Goal: Transaction & Acquisition: Download file/media

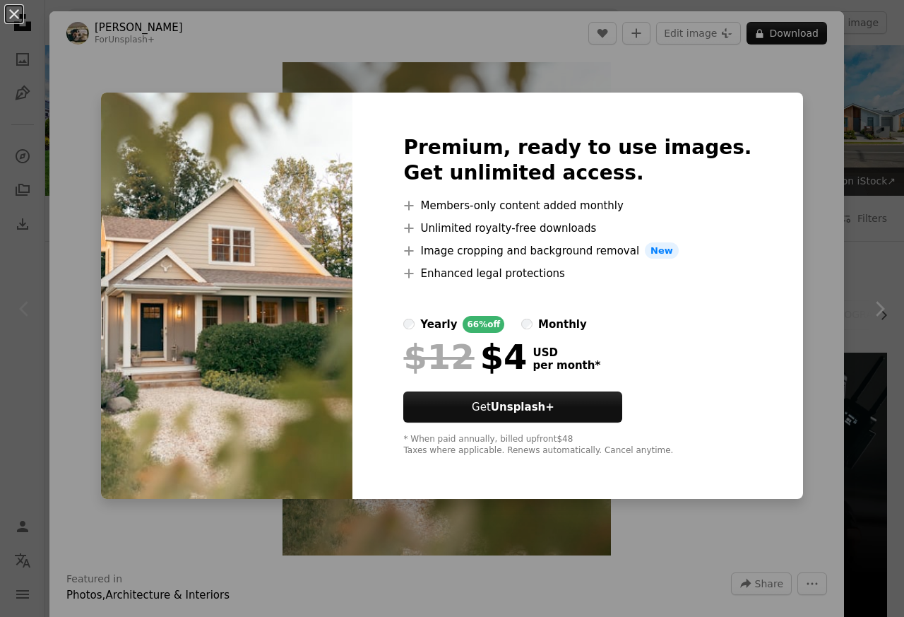
click at [79, 391] on div "An X shape Premium, ready to use images. Get unlimited access. A plus sign Memb…" at bounding box center [452, 308] width 904 height 617
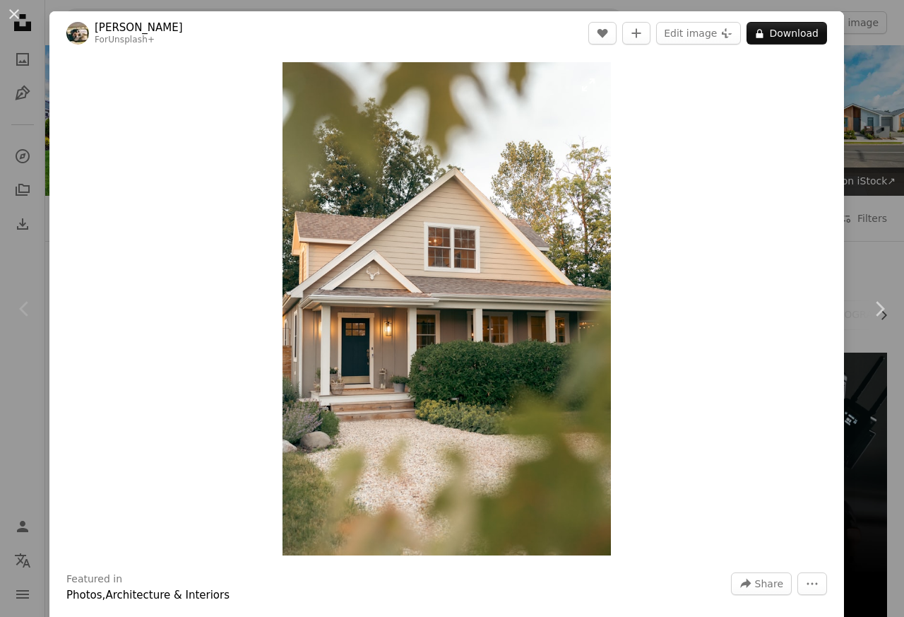
click at [439, 261] on img "Zoom in on this image" at bounding box center [447, 308] width 328 height 493
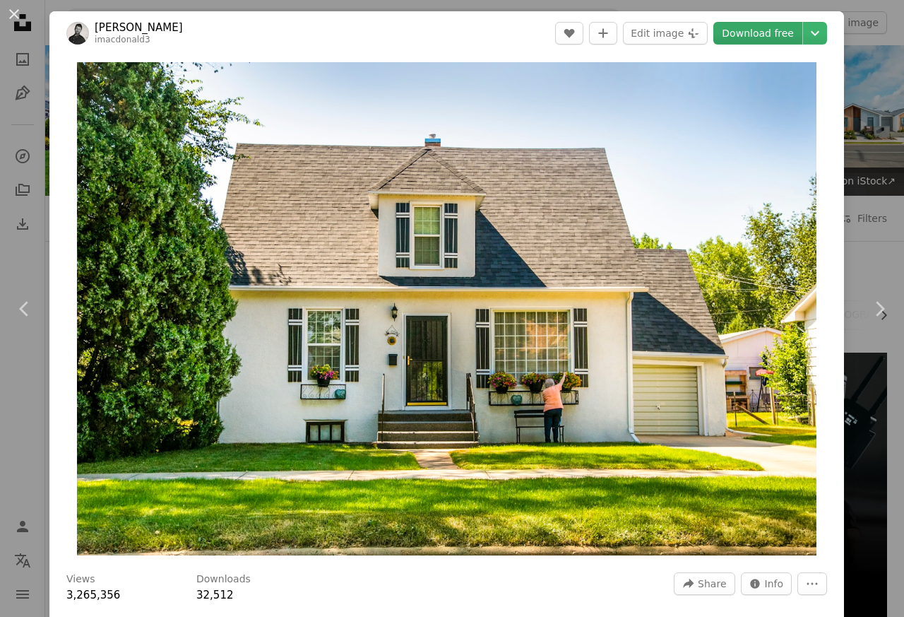
click at [737, 35] on link "Download free" at bounding box center [757, 33] width 89 height 23
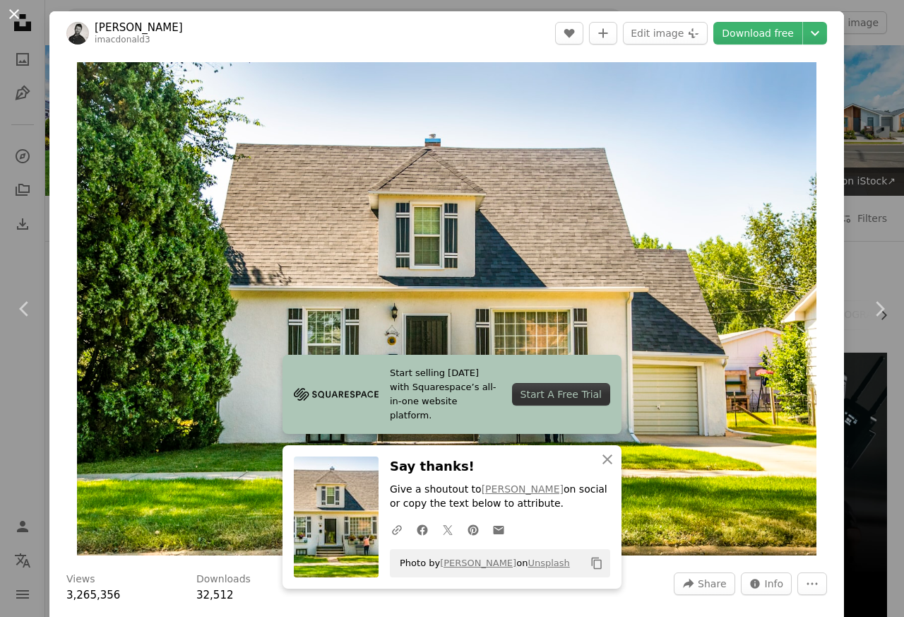
click at [15, 20] on button "An X shape" at bounding box center [14, 14] width 17 height 17
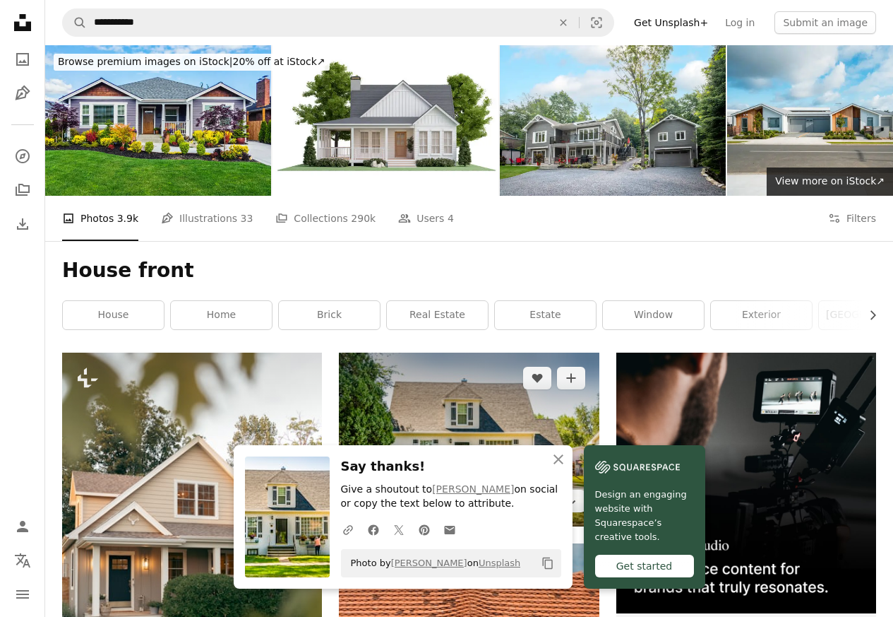
click at [463, 415] on img at bounding box center [469, 439] width 260 height 174
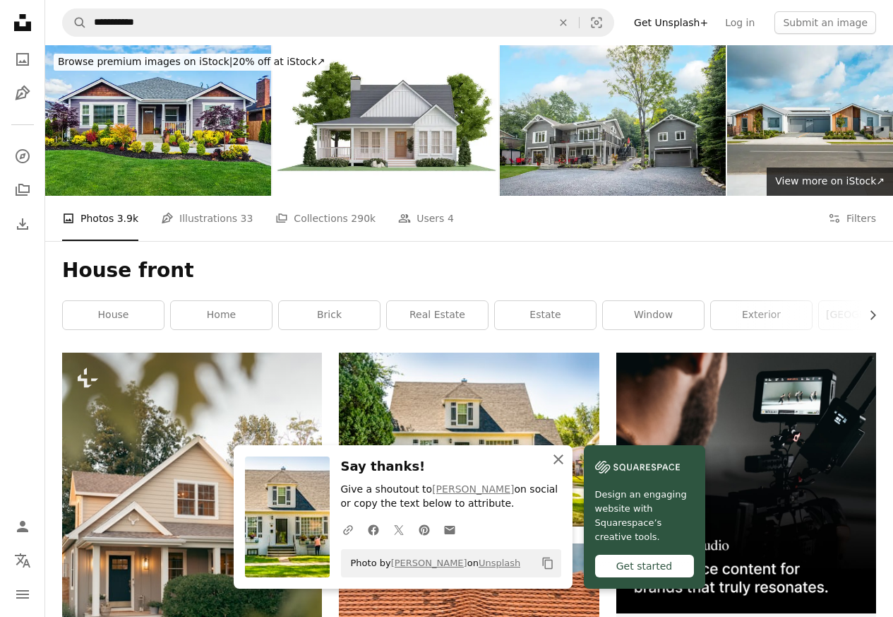
click at [545, 459] on button "An X shape Close" at bounding box center [559, 459] width 28 height 28
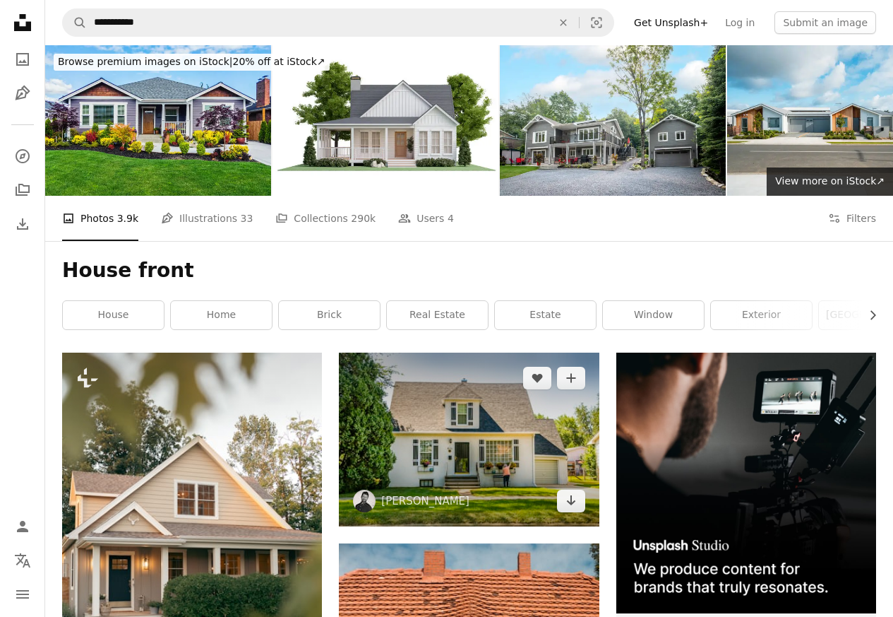
click at [449, 448] on img at bounding box center [469, 439] width 260 height 174
click at [453, 415] on img at bounding box center [469, 439] width 260 height 174
click at [398, 417] on img at bounding box center [469, 439] width 260 height 174
click at [428, 415] on img at bounding box center [469, 439] width 260 height 174
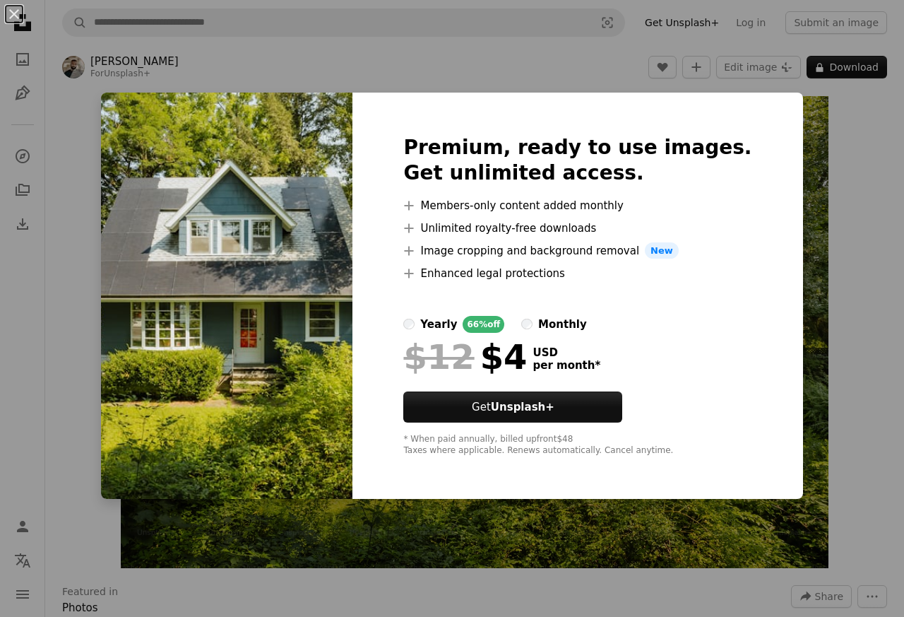
click at [89, 67] on div "An X shape Premium, ready to use images. Get unlimited access. A plus sign Memb…" at bounding box center [452, 308] width 904 height 617
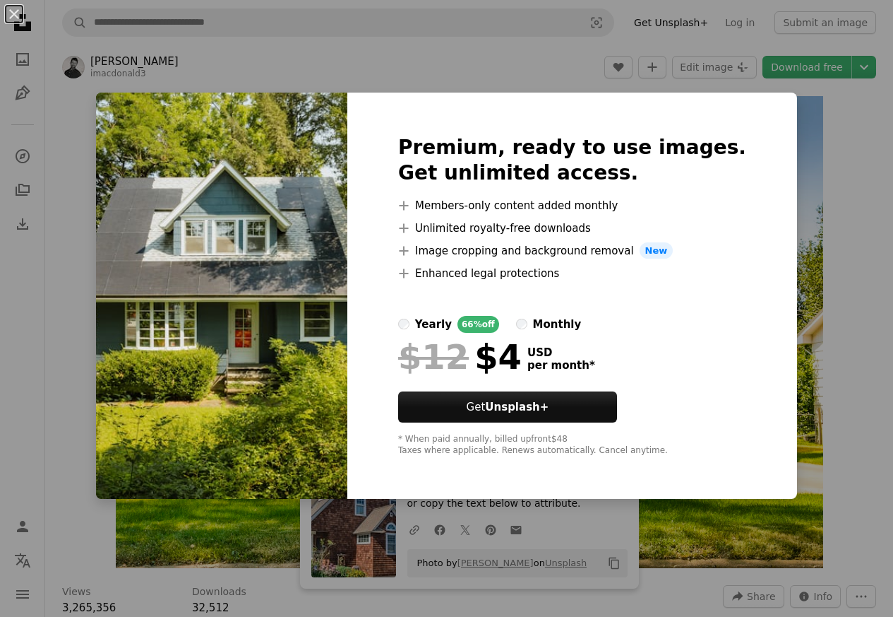
scroll to position [1017, 0]
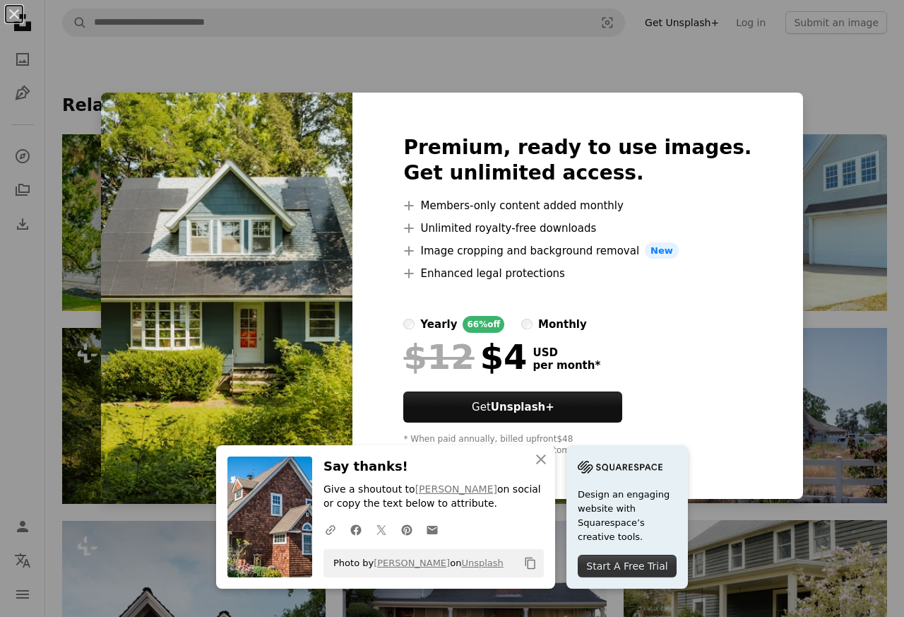
click at [85, 67] on div "An X shape Premium, ready to use images. Get unlimited access. A plus sign Memb…" at bounding box center [452, 308] width 904 height 617
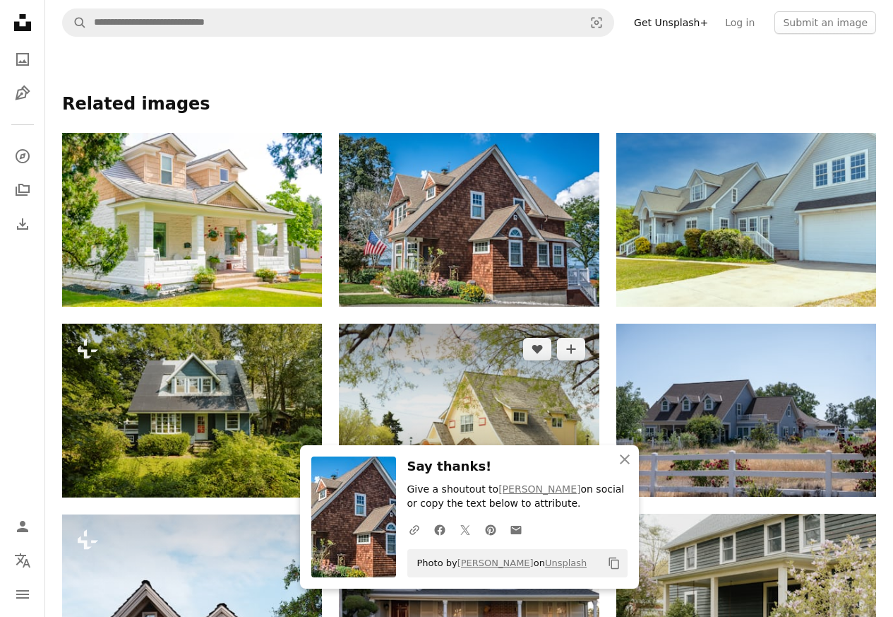
click at [436, 406] on img at bounding box center [469, 410] width 260 height 174
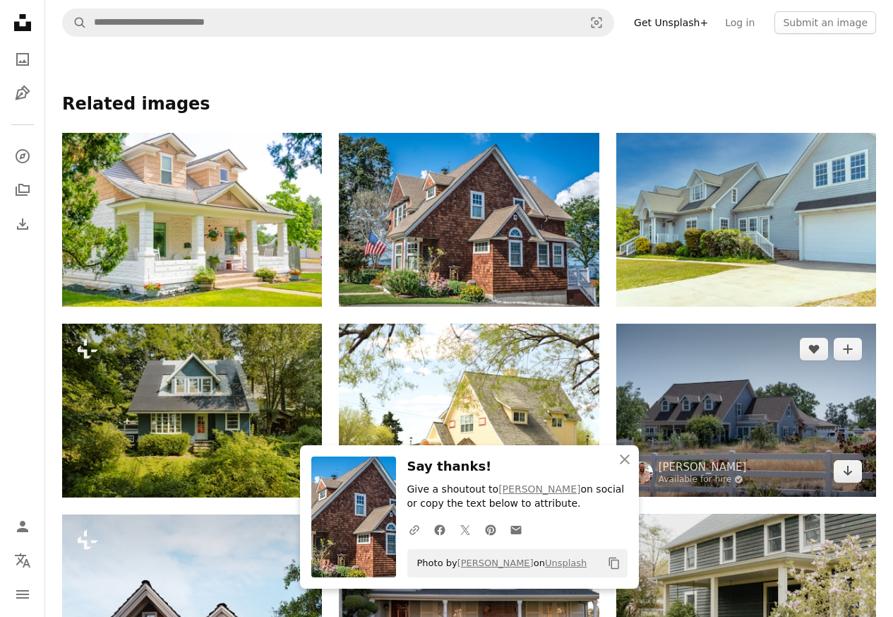
click at [708, 417] on img at bounding box center [747, 409] width 260 height 173
